Goal: Task Accomplishment & Management: Use online tool/utility

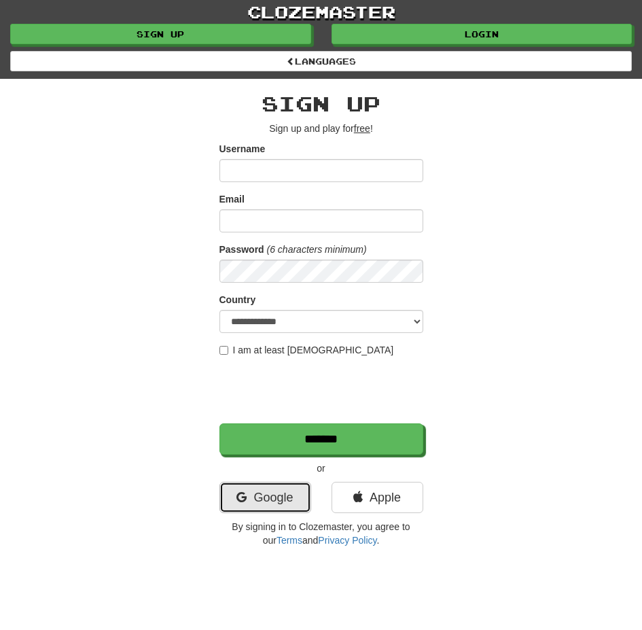
click at [248, 500] on link "Google" at bounding box center [266, 497] width 92 height 31
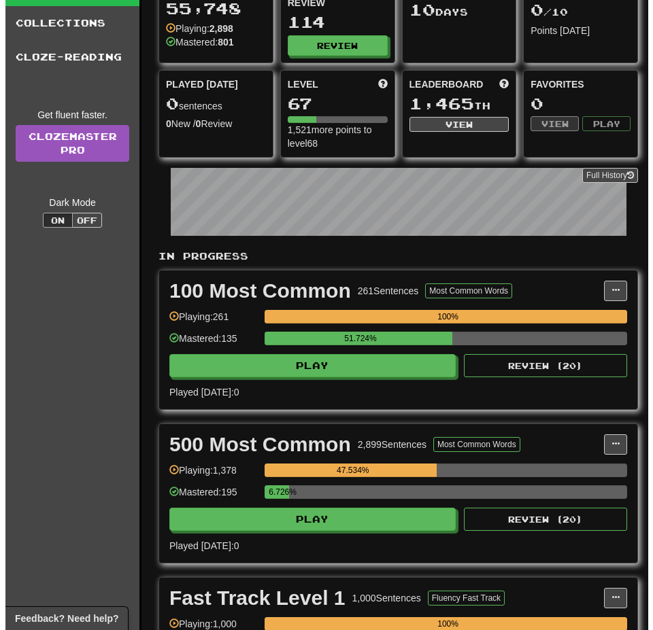
scroll to position [204, 0]
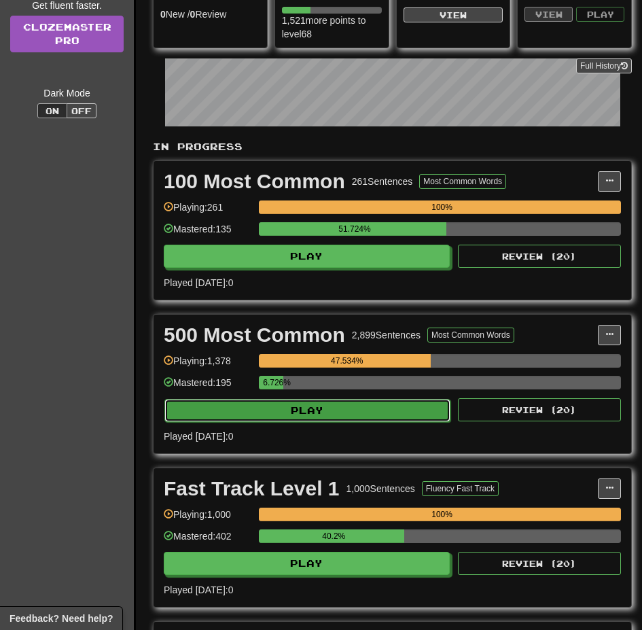
click at [365, 406] on button "Play" at bounding box center [308, 410] width 286 height 23
select select "**"
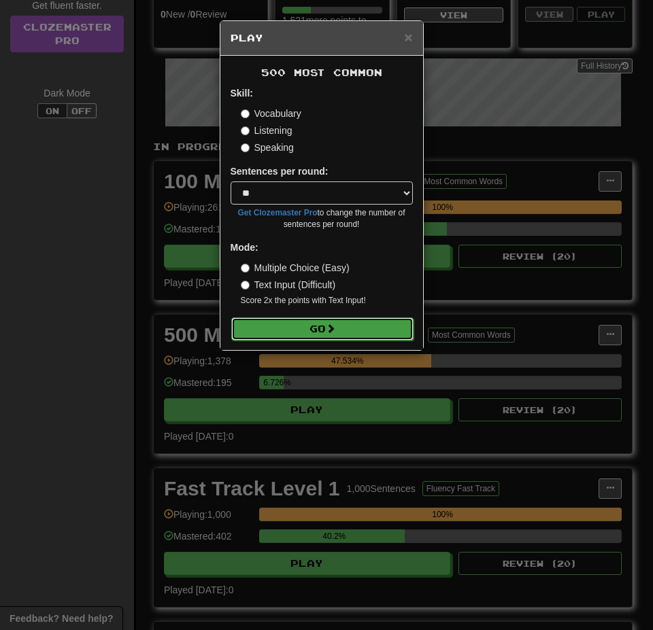
click at [344, 320] on button "Go" at bounding box center [322, 328] width 182 height 23
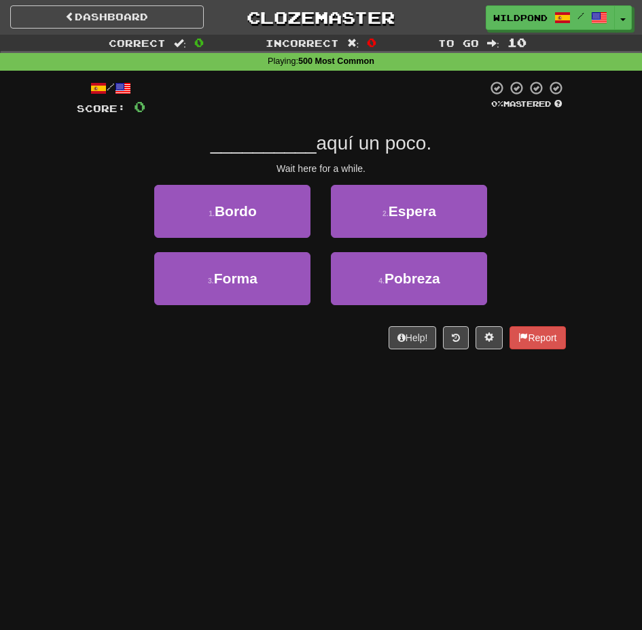
click at [243, 366] on div "/ Score: 0 0 % Mastered __________ aquí un poco. Wait here for a while. 1 . Bor…" at bounding box center [321, 220] width 489 height 298
